Goal: Information Seeking & Learning: Learn about a topic

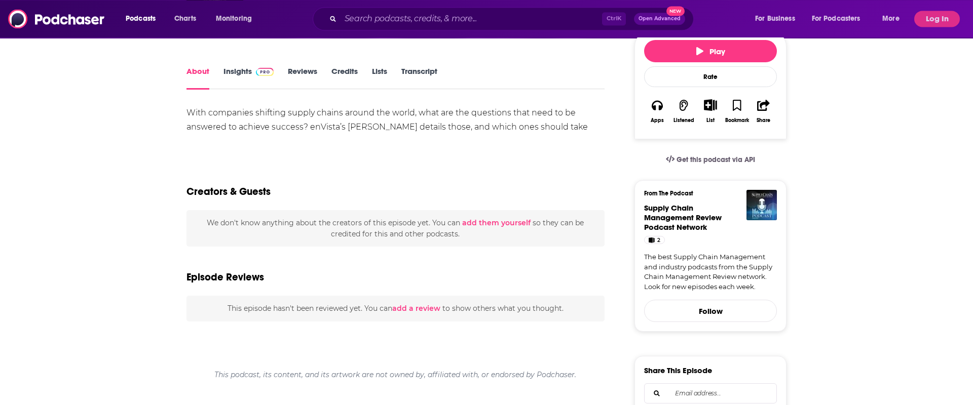
scroll to position [52, 0]
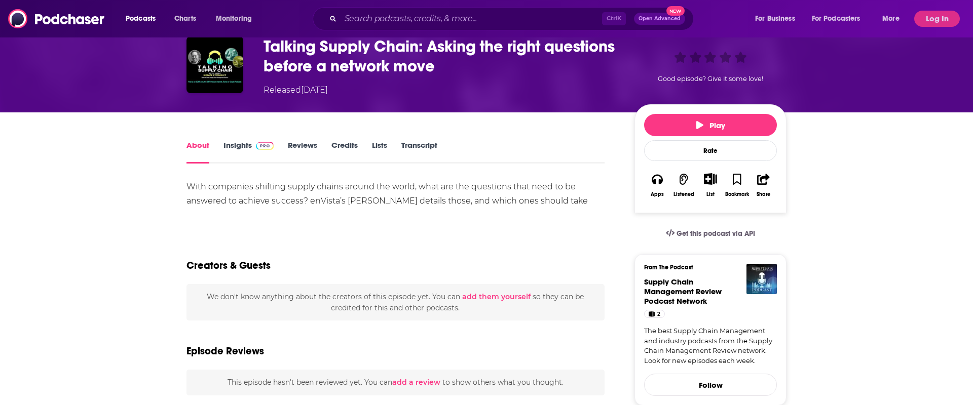
click at [234, 142] on link "Insights" at bounding box center [248, 151] width 50 height 23
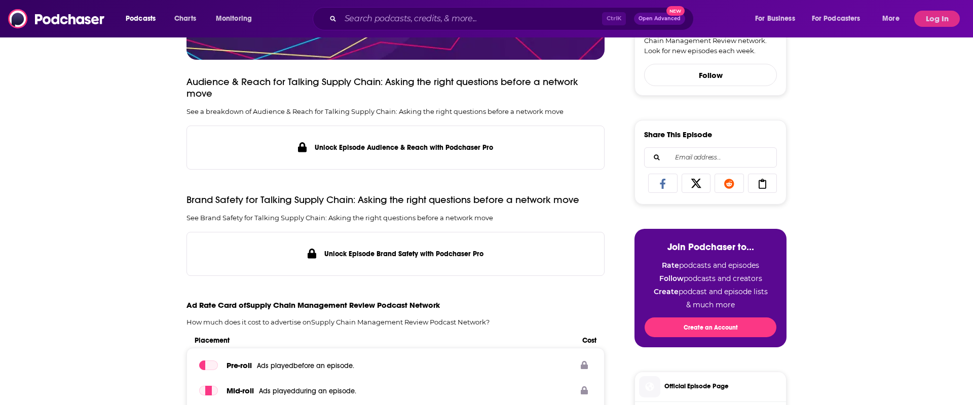
scroll to position [155, 0]
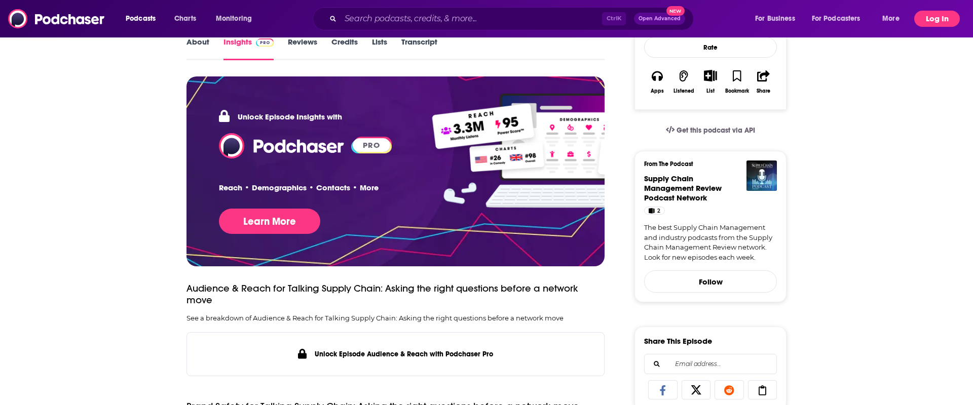
click at [929, 18] on button "Log In" at bounding box center [937, 19] width 46 height 16
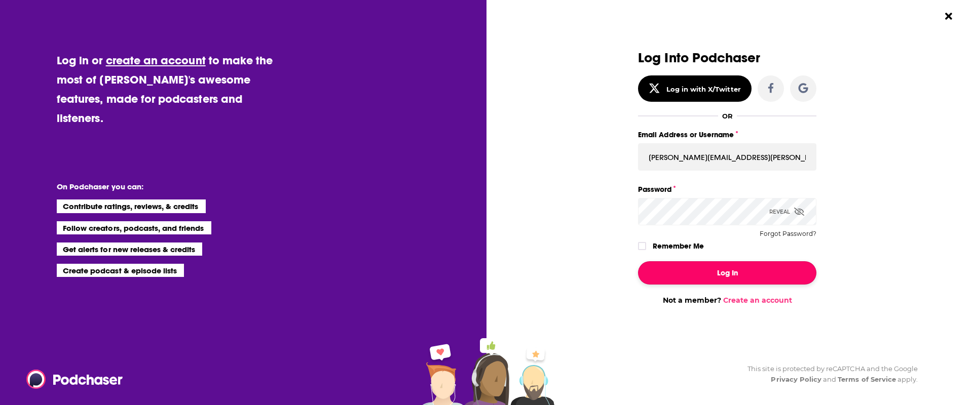
click at [707, 274] on button "Log In" at bounding box center [727, 273] width 178 height 23
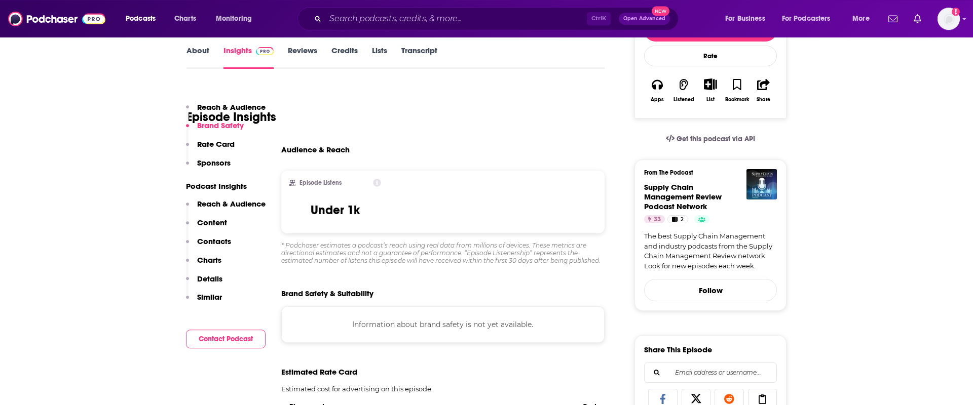
scroll to position [52, 0]
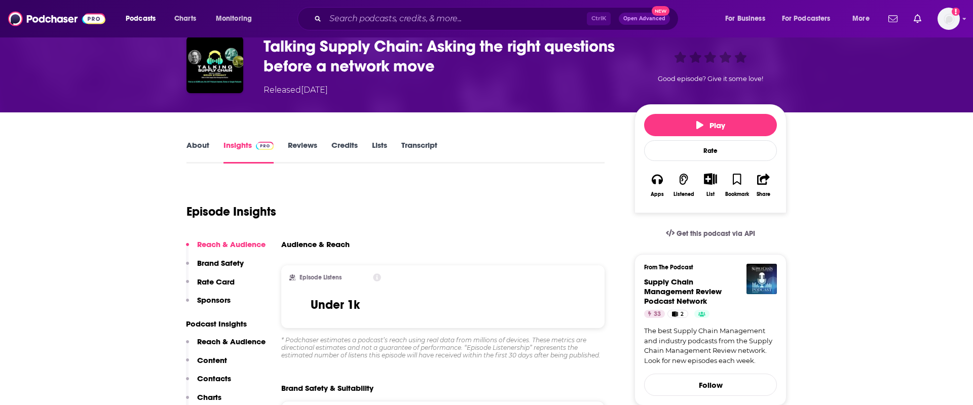
click at [196, 144] on link "About" at bounding box center [197, 151] width 23 height 23
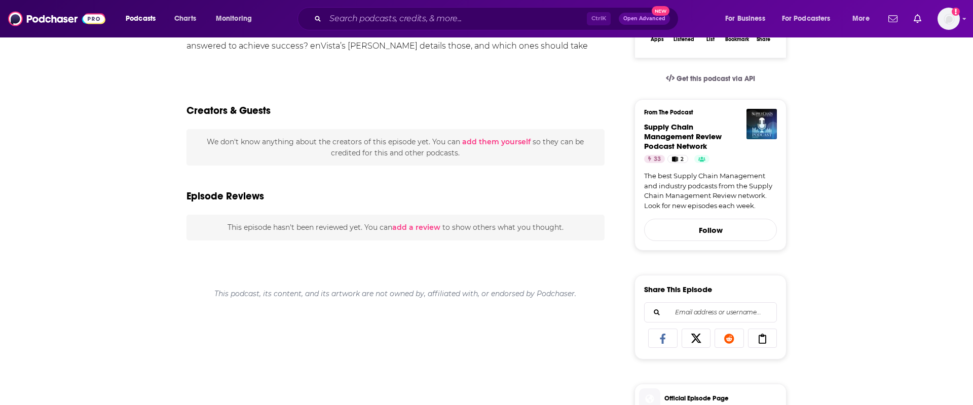
scroll to position [155, 0]
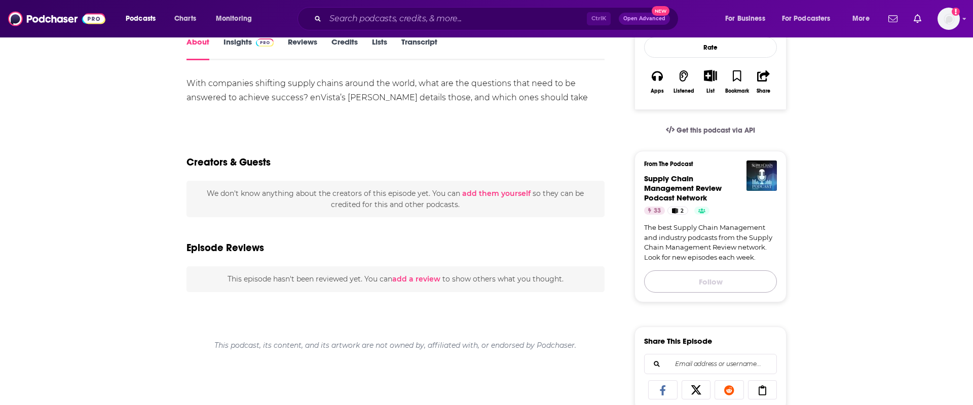
drag, startPoint x: 712, startPoint y: 280, endPoint x: 721, endPoint y: 236, distance: 44.4
click at [721, 236] on div "From The Podcast Supply Chain Management Review Podcast Network 33 2 The best S…" at bounding box center [711, 227] width 152 height 152
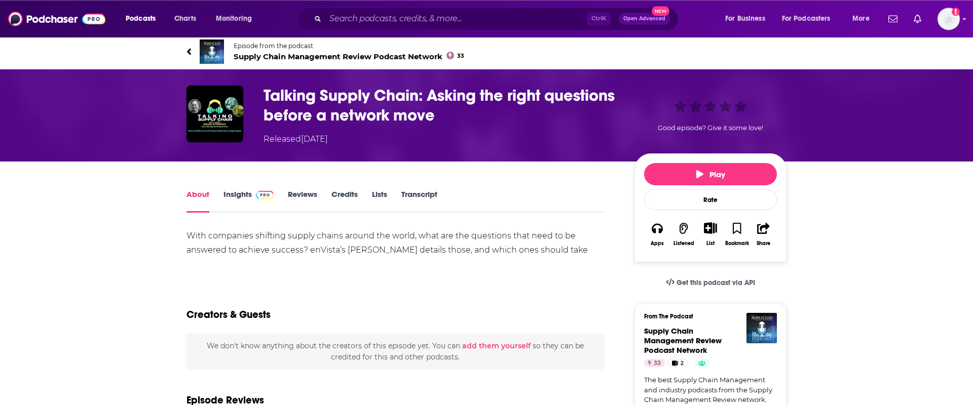
scroll to position [0, 0]
